Goal: Navigation & Orientation: Find specific page/section

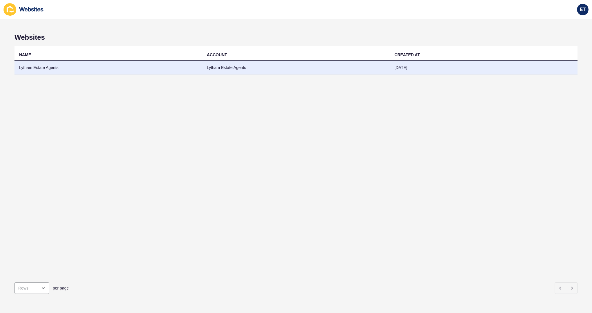
click at [73, 69] on td "Lytham Estate Agents" at bounding box center [109, 68] width 188 height 14
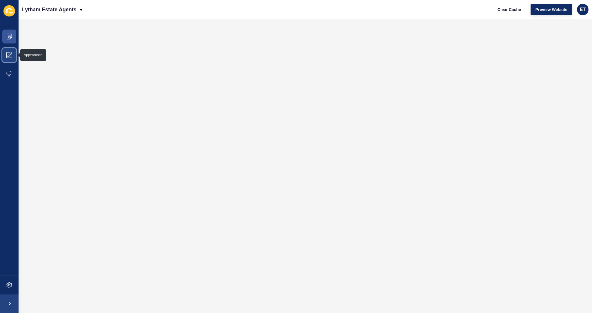
click at [6, 53] on span at bounding box center [9, 55] width 19 height 19
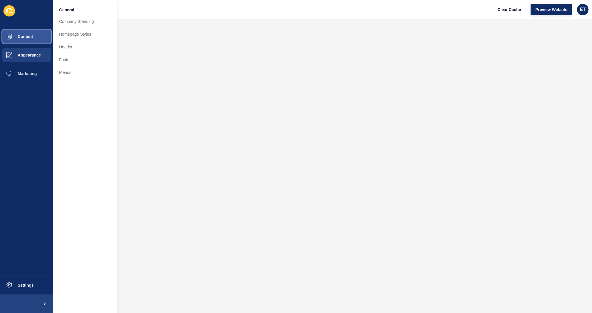
click at [29, 35] on span "Content" at bounding box center [16, 36] width 34 height 5
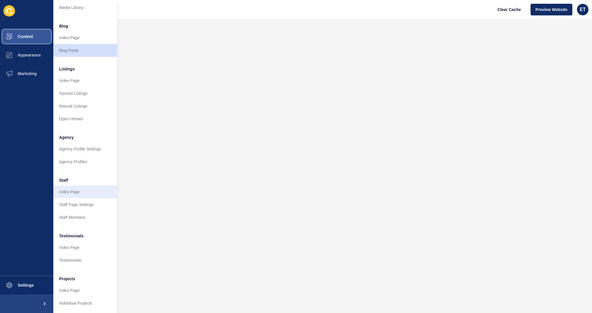
scroll to position [27, 0]
click at [69, 250] on link "Index Page" at bounding box center [85, 247] width 64 height 13
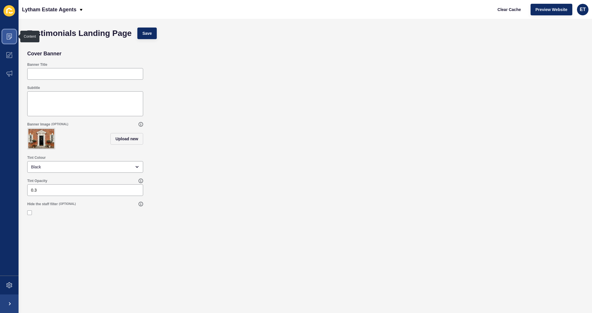
click at [8, 39] on icon at bounding box center [9, 37] width 6 height 6
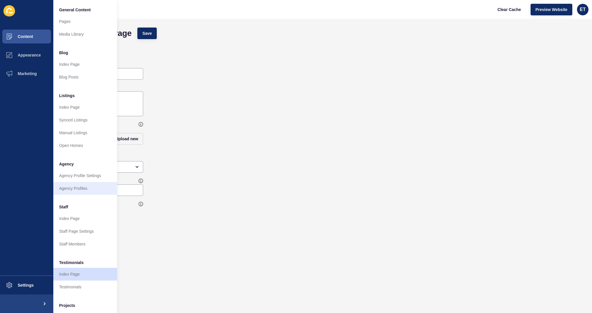
click at [70, 188] on link "Agency Profiles" at bounding box center [85, 188] width 64 height 13
